Goal: Use online tool/utility: Utilize a website feature to perform a specific function

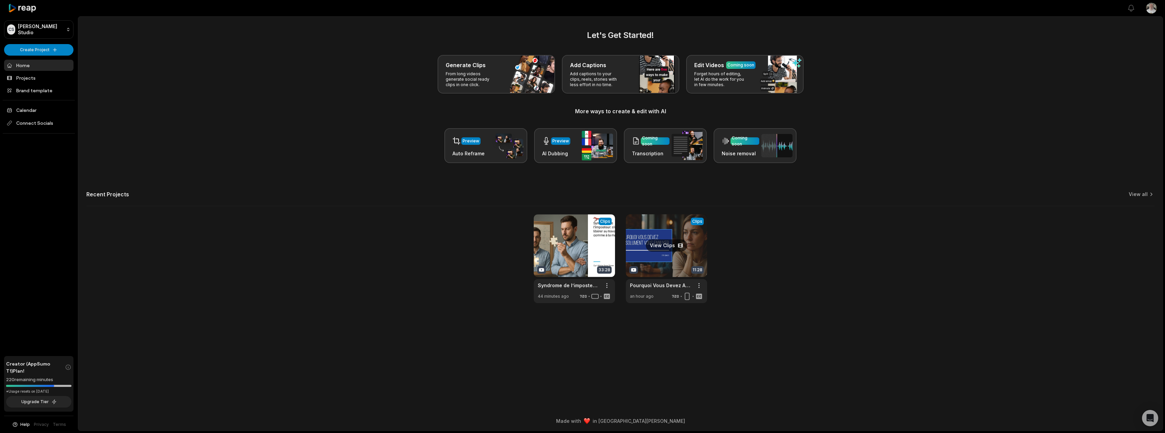
click at [666, 247] on link at bounding box center [666, 258] width 81 height 89
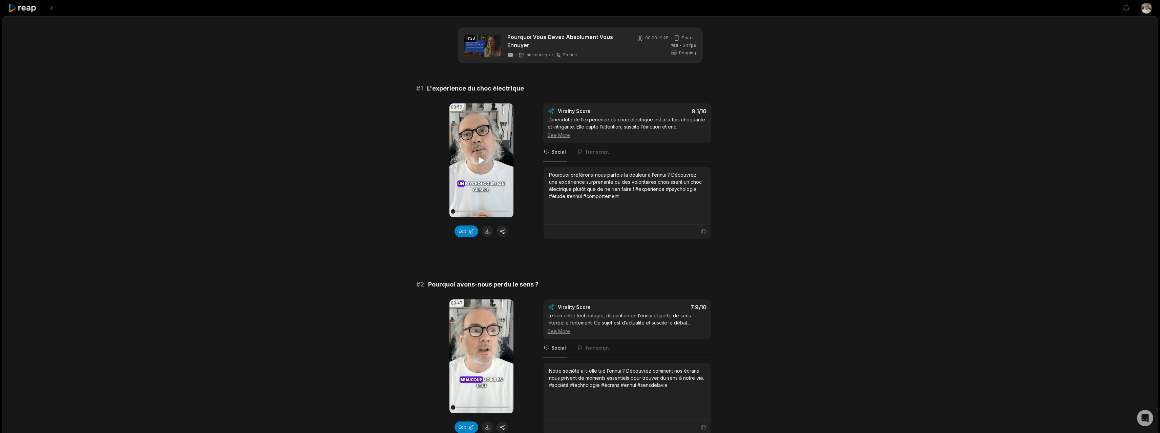
click at [483, 160] on icon at bounding box center [481, 160] width 5 height 6
click at [457, 230] on button "Edit" at bounding box center [467, 231] width 24 height 12
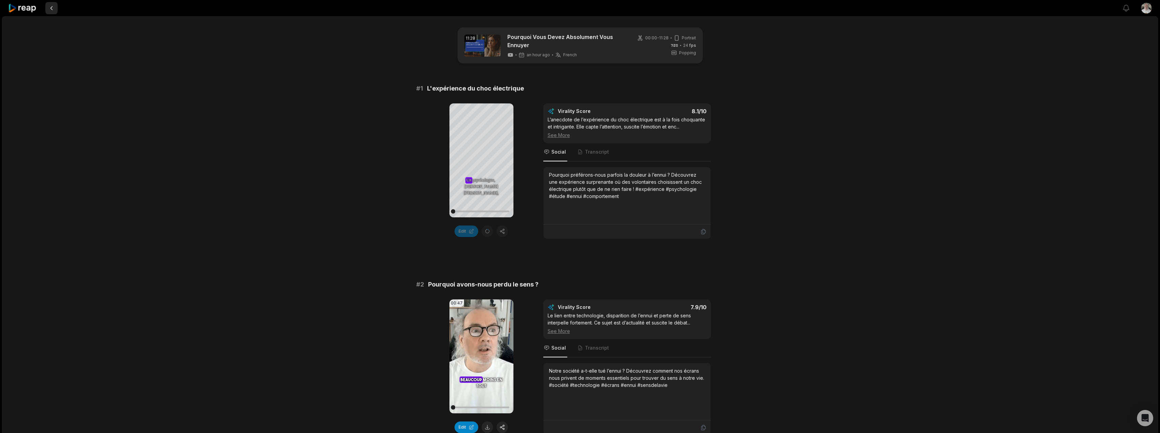
click at [55, 12] on button at bounding box center [51, 8] width 12 height 12
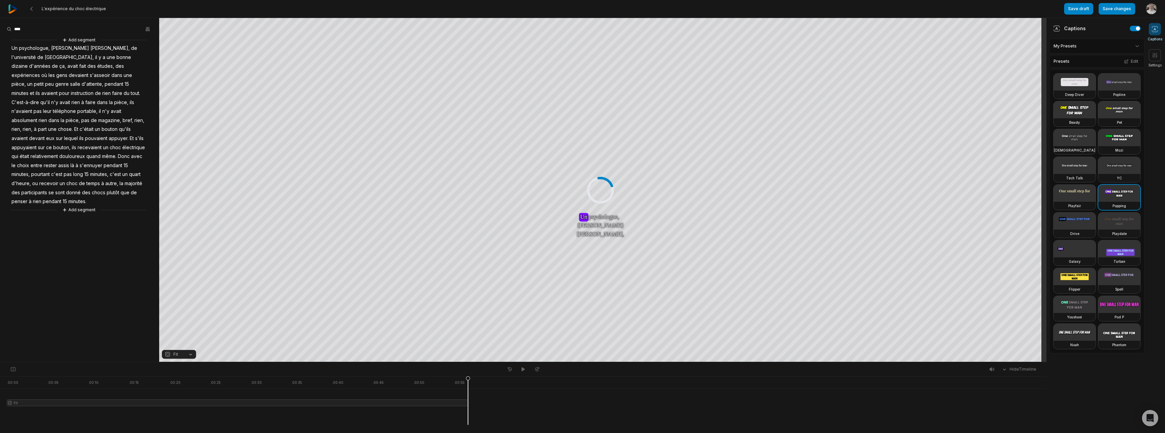
click at [16, 9] on img at bounding box center [12, 8] width 9 height 9
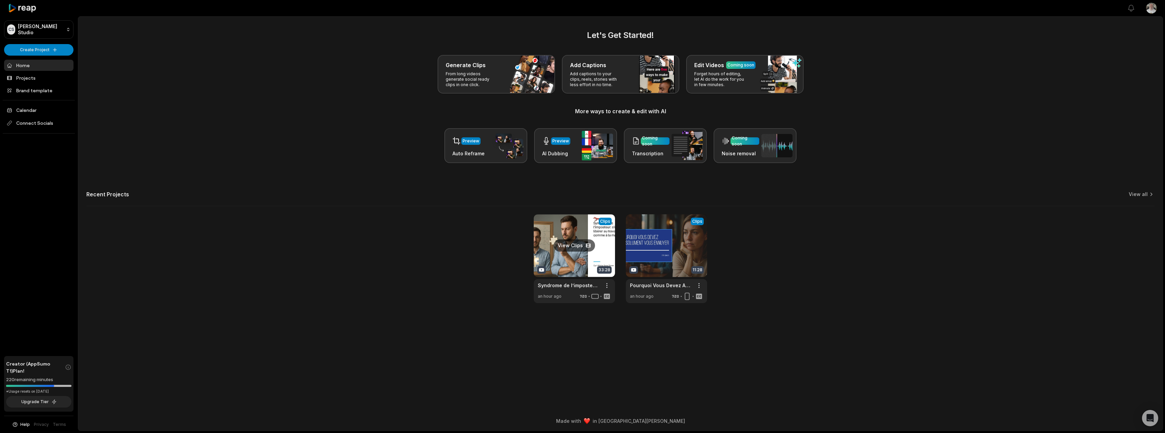
click at [572, 247] on link at bounding box center [574, 258] width 81 height 89
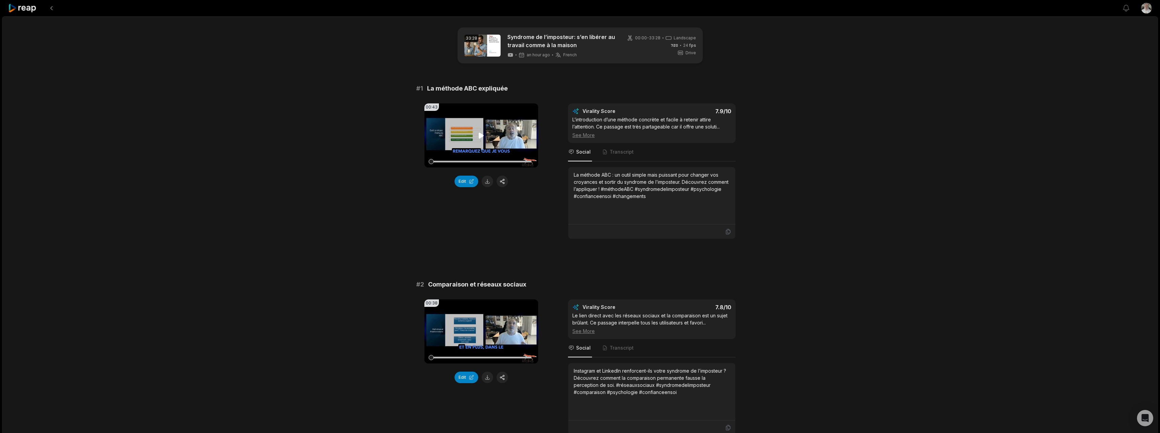
click at [486, 146] on video "Your browser does not support mp4 format." at bounding box center [481, 135] width 114 height 64
click at [479, 135] on icon at bounding box center [481, 135] width 8 height 8
click at [465, 342] on video "Your browser does not support mp4 format." at bounding box center [481, 331] width 114 height 64
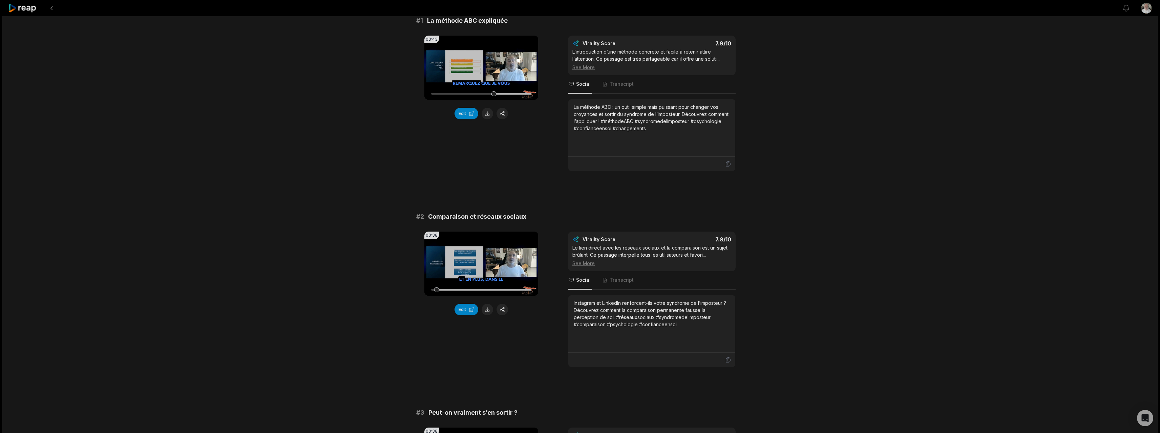
scroll to position [102, 0]
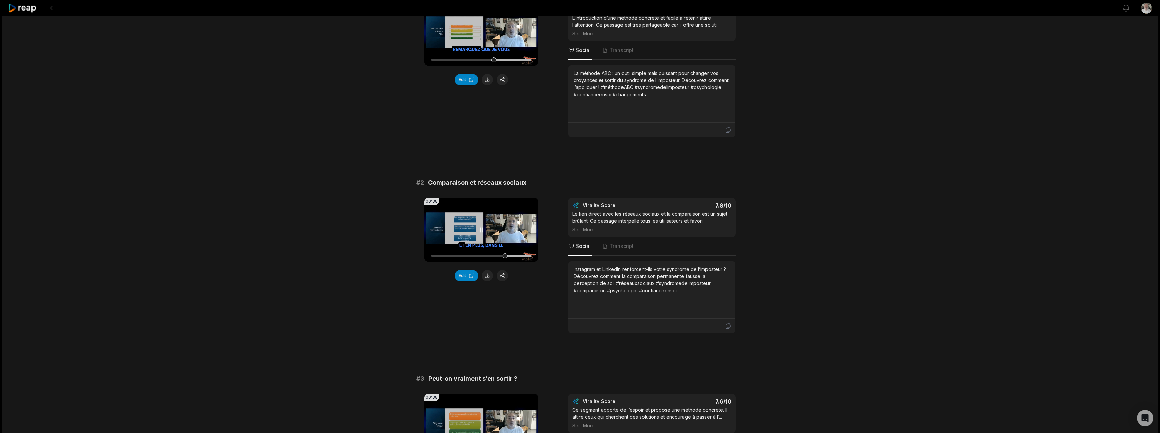
click at [495, 253] on div at bounding box center [481, 256] width 100 height 12
click at [485, 250] on div at bounding box center [481, 256] width 100 height 12
click at [465, 272] on button "Edit" at bounding box center [467, 276] width 24 height 12
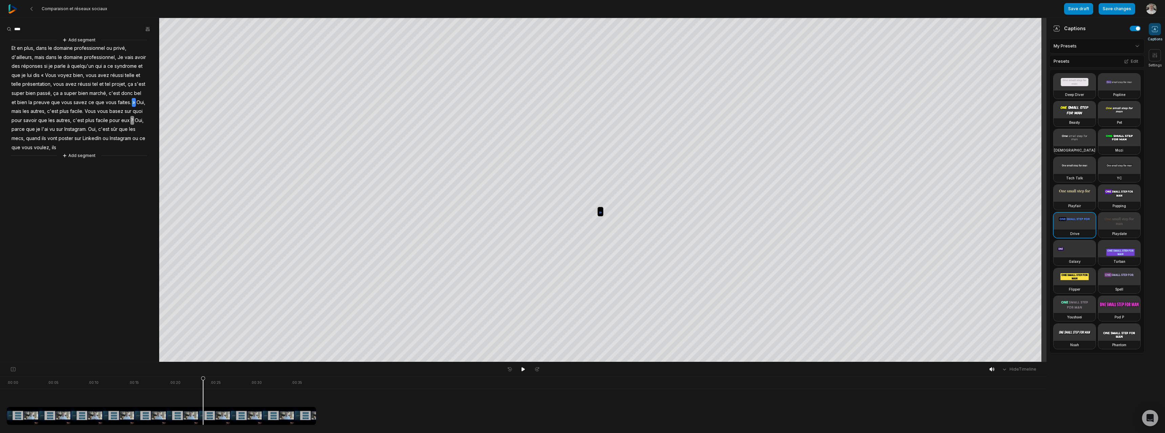
click at [136, 103] on span "Oui," at bounding box center [141, 102] width 10 height 9
click at [76, 154] on button "Add segment" at bounding box center [79, 155] width 36 height 7
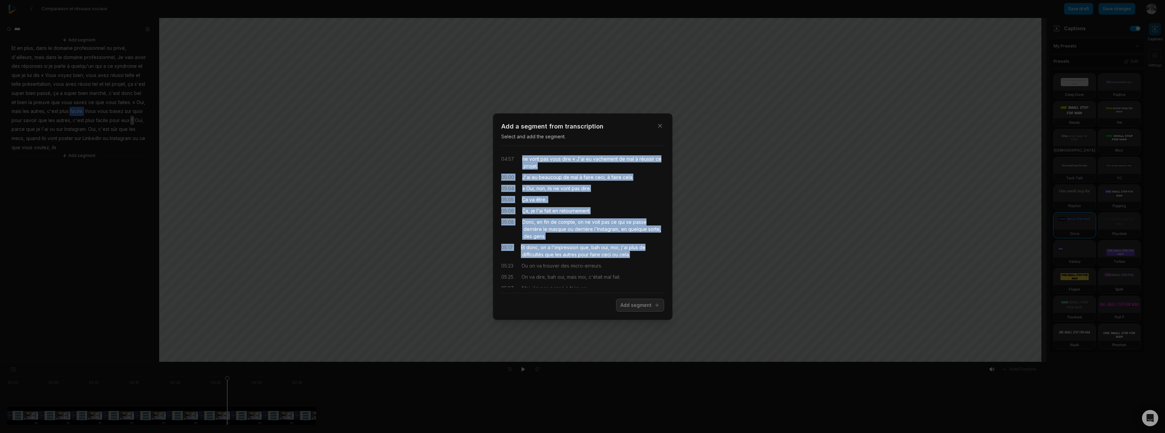
drag, startPoint x: 631, startPoint y: 257, endPoint x: 523, endPoint y: 159, distance: 145.6
click at [523, 159] on div "04:57 ne vont pas vous dire « J'ai eu vachement de mal à réussir ce projet. 05:…" at bounding box center [582, 219] width 163 height 136
click at [628, 302] on button "Add segment" at bounding box center [640, 304] width 48 height 13
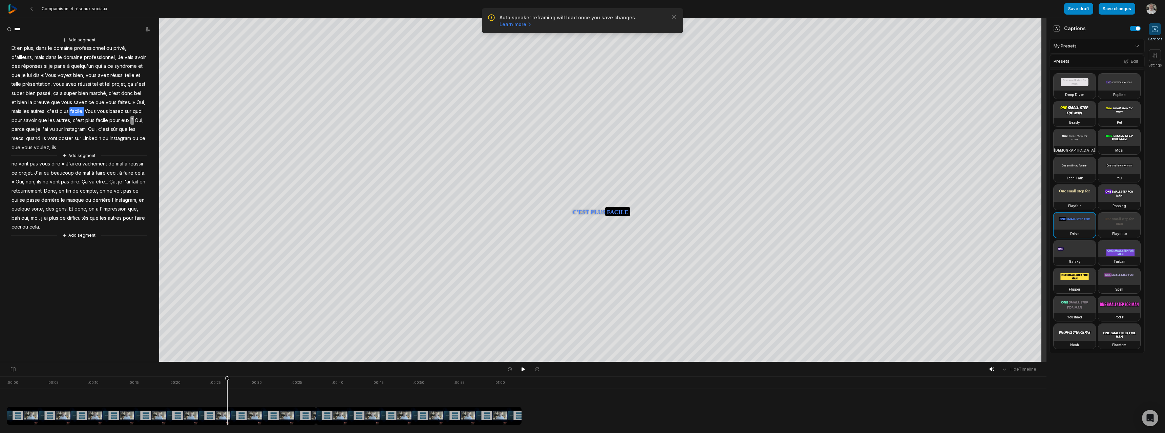
click at [90, 188] on span "compte," at bounding box center [89, 190] width 20 height 9
click at [28, 193] on span "retournement." at bounding box center [27, 190] width 33 height 9
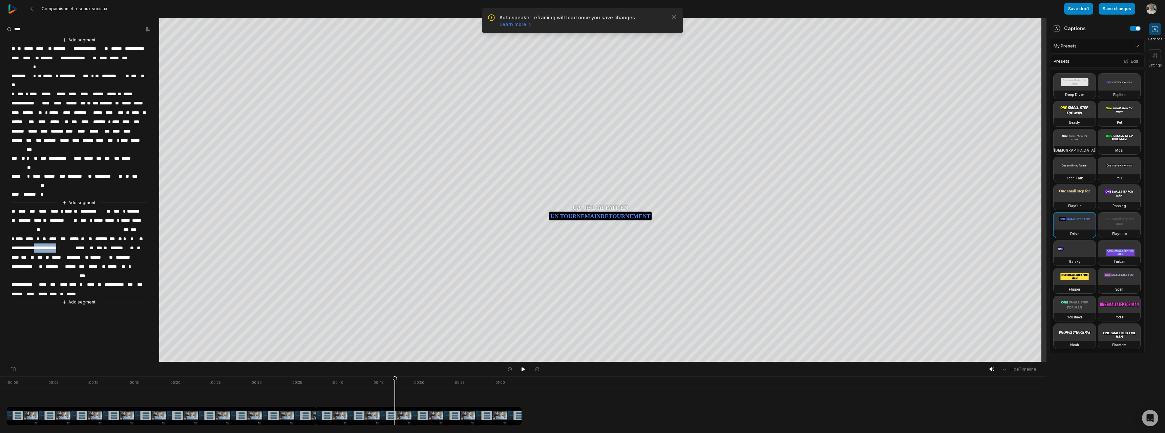
click at [68, 243] on span "**********" at bounding box center [43, 247] width 64 height 9
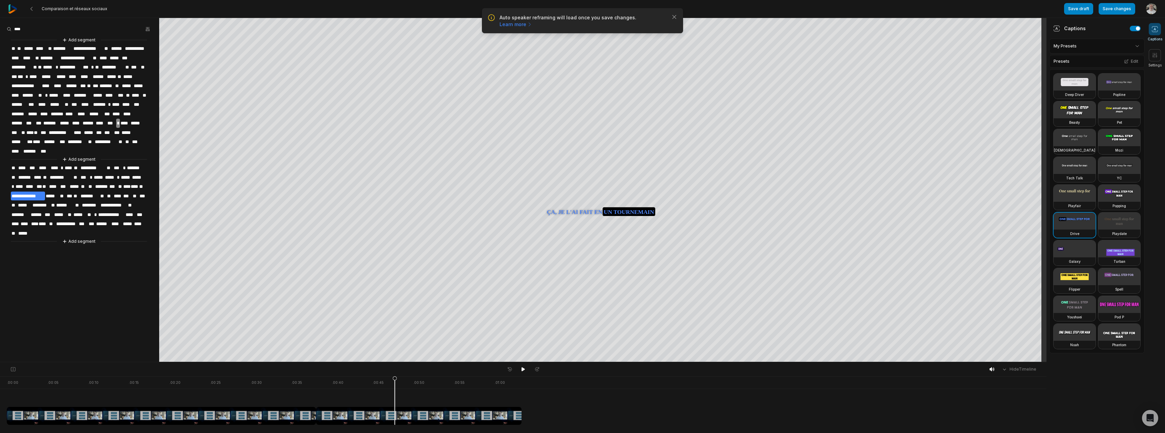
click at [116, 286] on aside "**********" at bounding box center [79, 190] width 159 height 344
click at [1111, 9] on button "Save changes" at bounding box center [1117, 9] width 37 height 12
